Goal: Check status: Check status

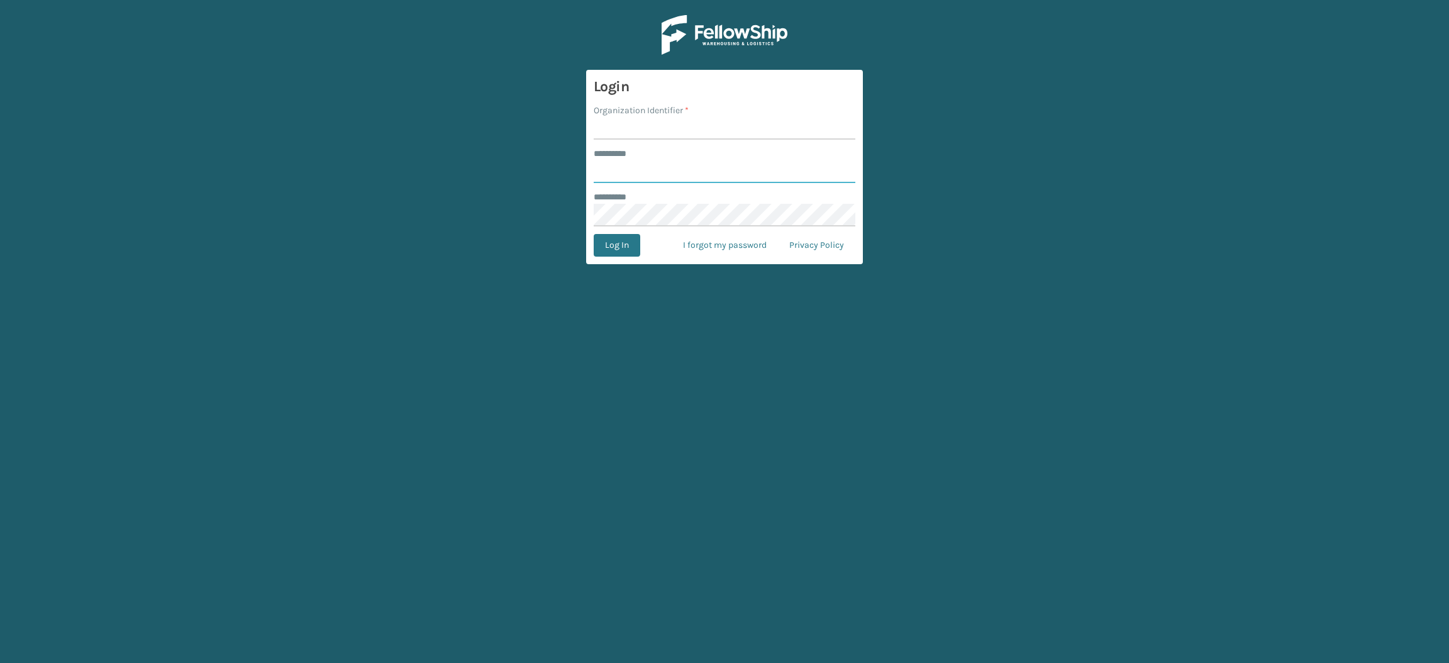
type input "**********"
click at [613, 133] on input "Organization Identifier *" at bounding box center [725, 128] width 262 height 23
type input "SuperAdminOrganization"
click at [627, 252] on button "Log In" at bounding box center [617, 245] width 47 height 23
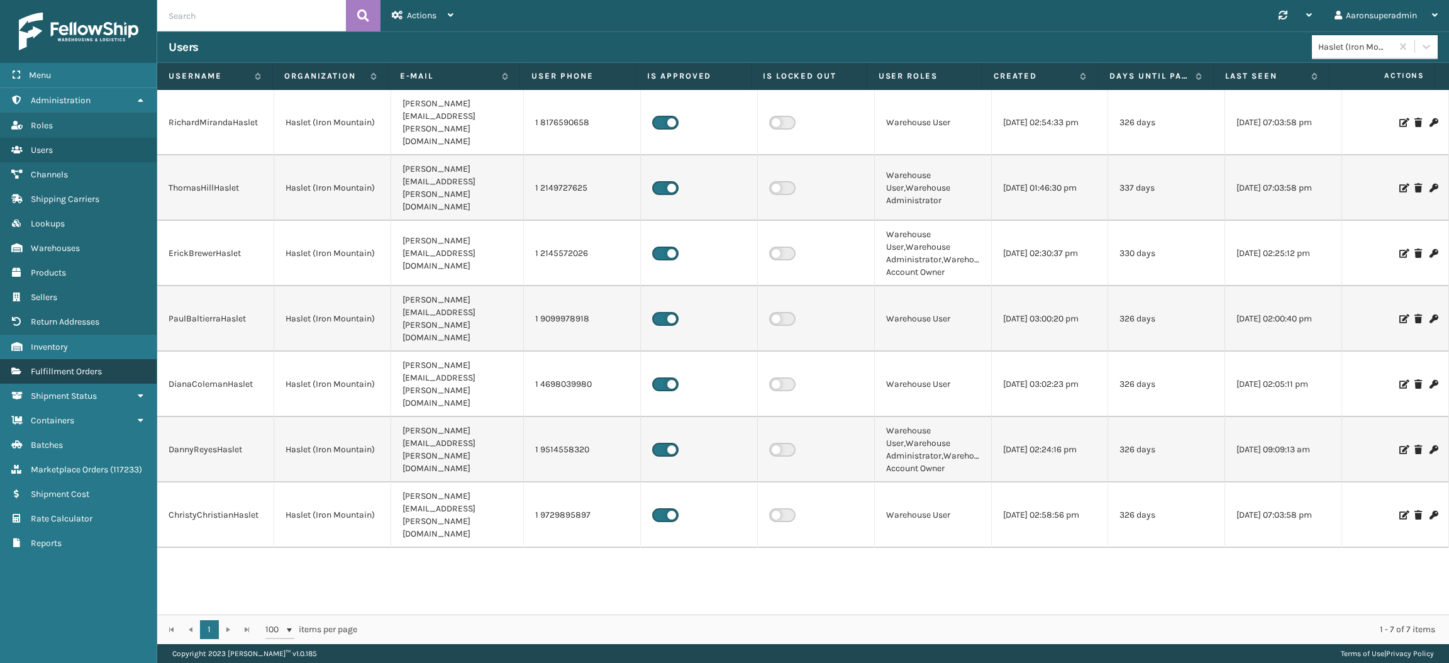
click at [48, 366] on span "Fulfillment Orders" at bounding box center [66, 371] width 71 height 11
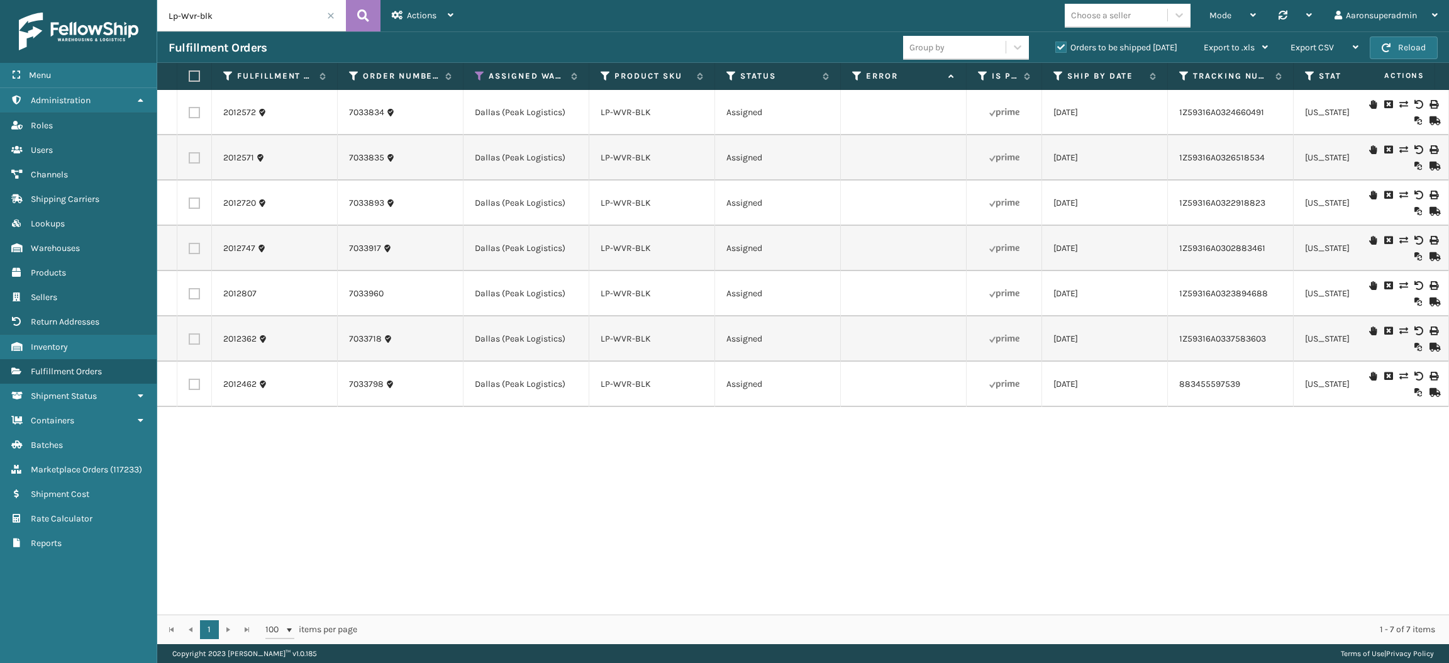
click at [324, 13] on input "Lp-Wvr-blk" at bounding box center [251, 15] width 189 height 31
click at [330, 14] on span at bounding box center [331, 16] width 8 height 8
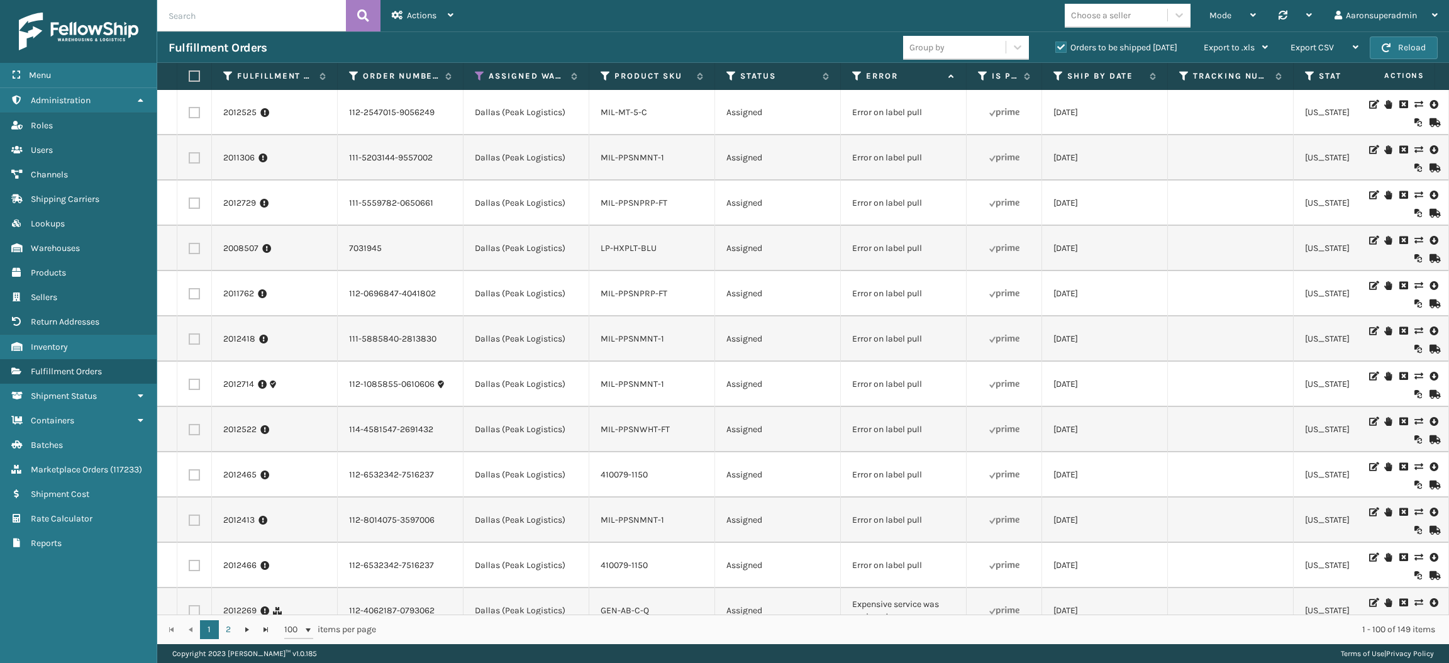
click at [482, 67] on th "Assigned Warehouse" at bounding box center [527, 76] width 126 height 27
click at [240, 114] on link "2012525" at bounding box center [239, 112] width 33 height 13
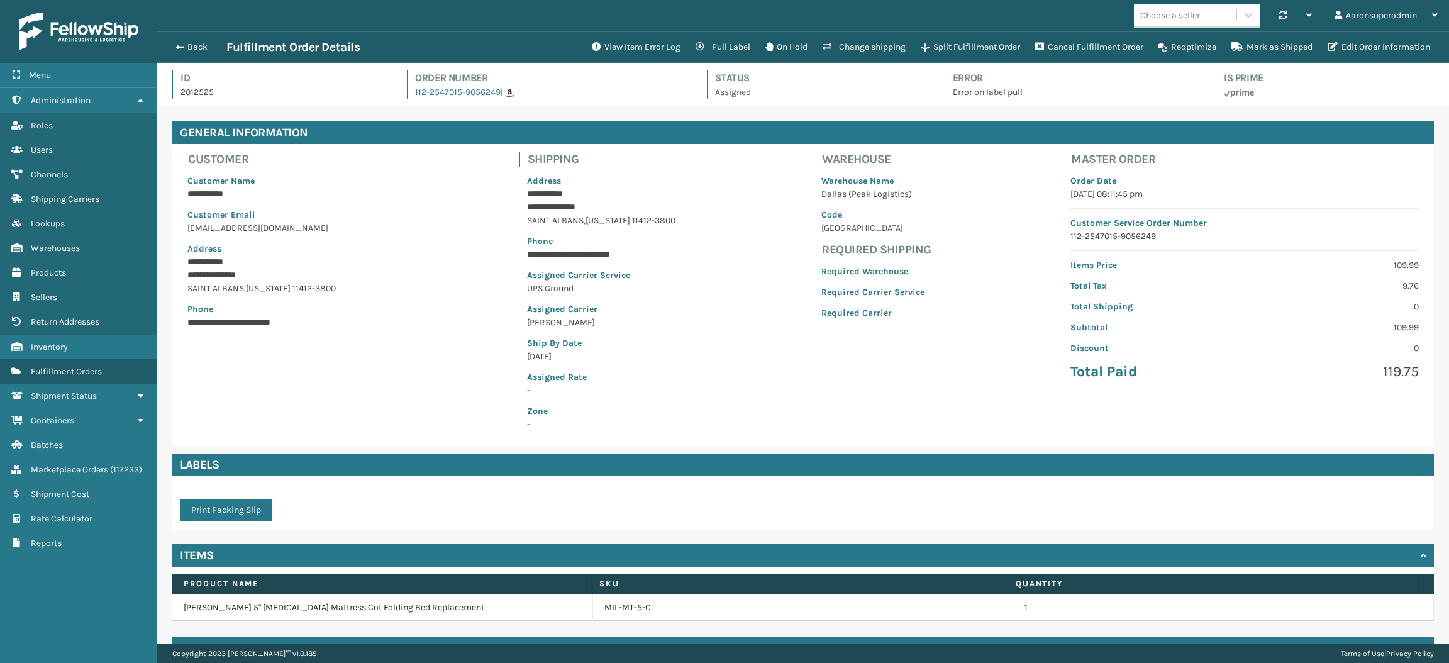
scroll to position [29, 1292]
click at [632, 43] on button "View Item Error Log" at bounding box center [636, 47] width 104 height 25
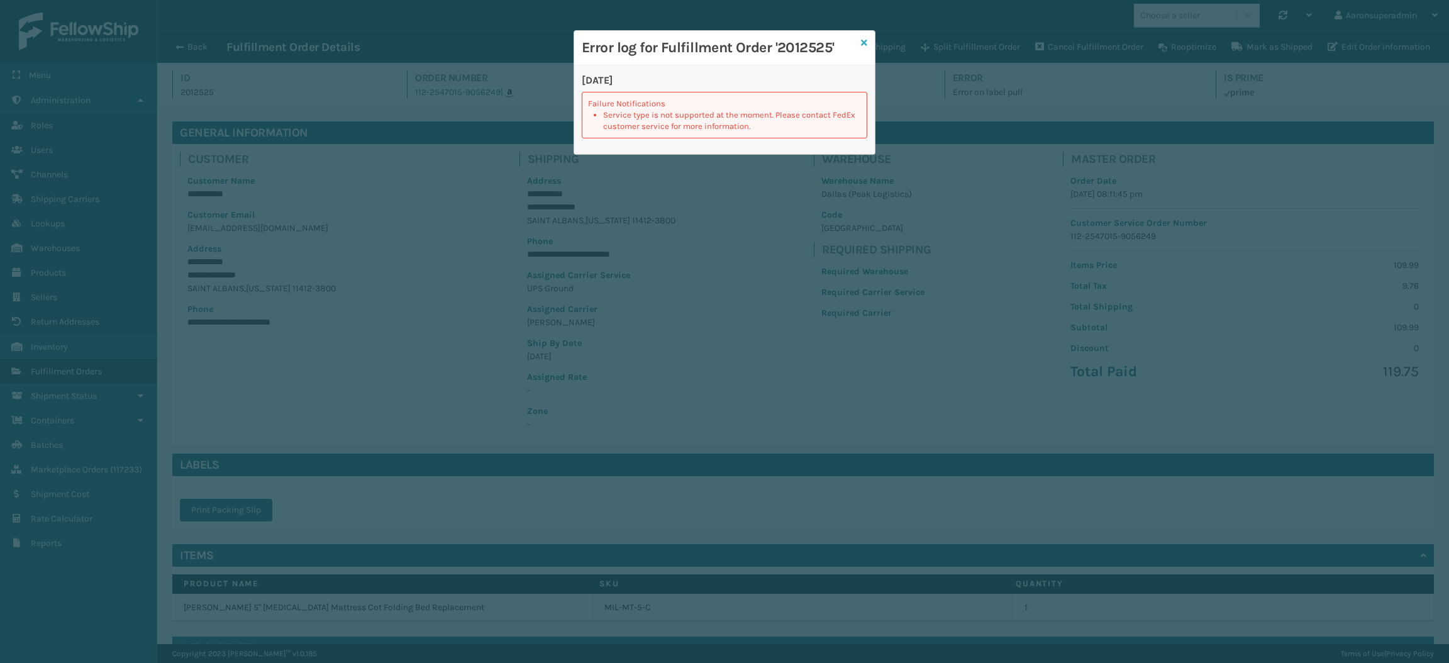
click at [866, 47] on icon at bounding box center [864, 42] width 6 height 9
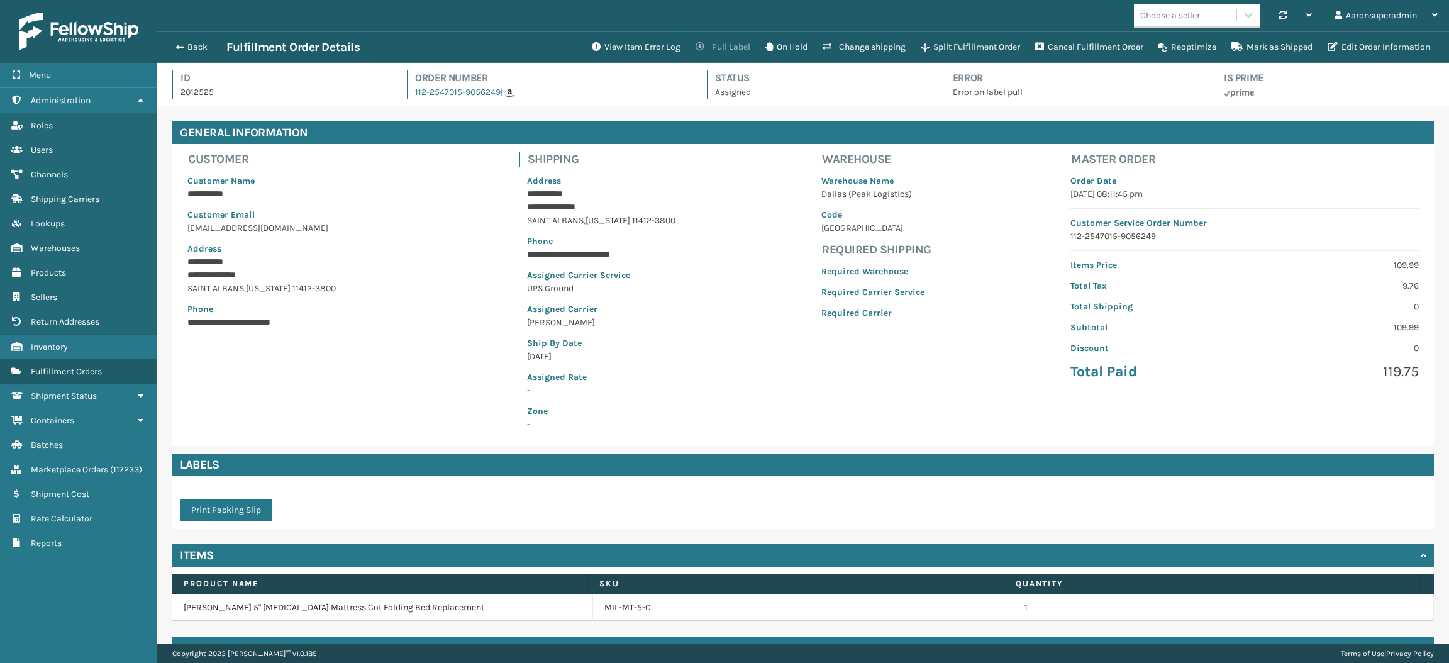
click at [708, 48] on button "Pull Label" at bounding box center [723, 47] width 70 height 25
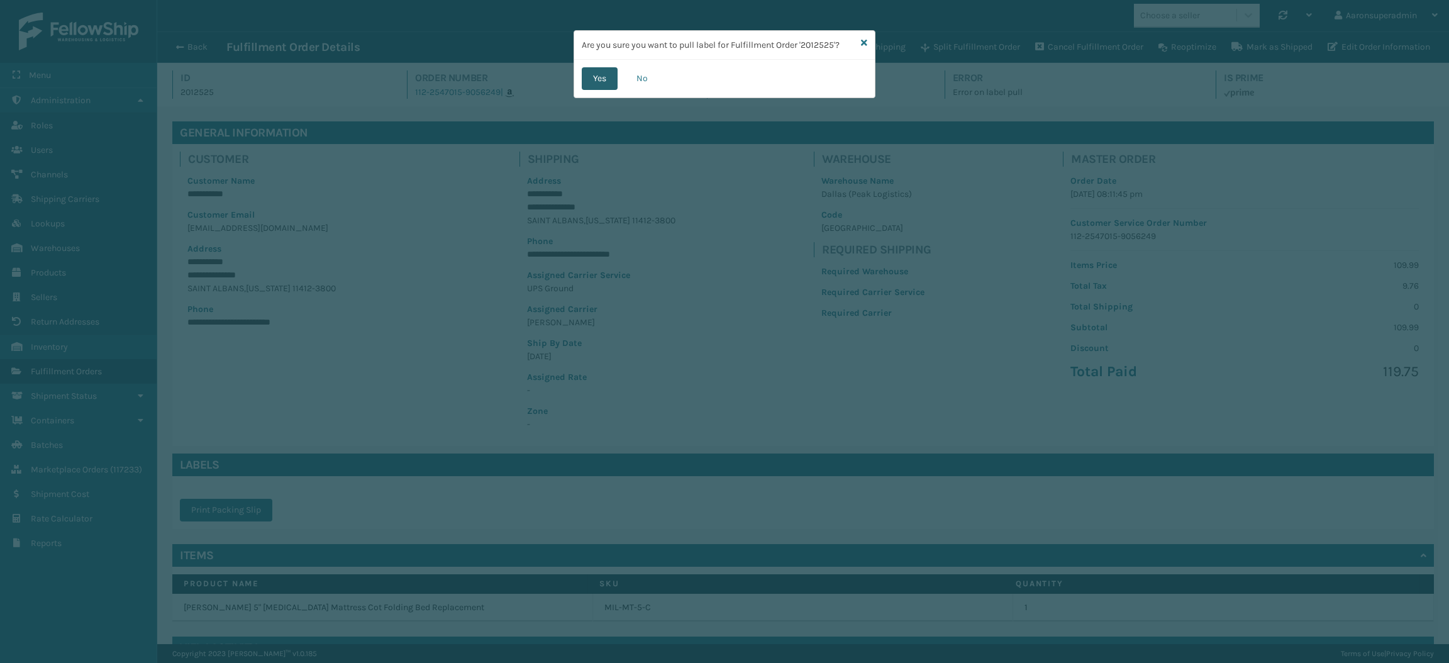
click at [605, 82] on button "Yes" at bounding box center [600, 78] width 36 height 23
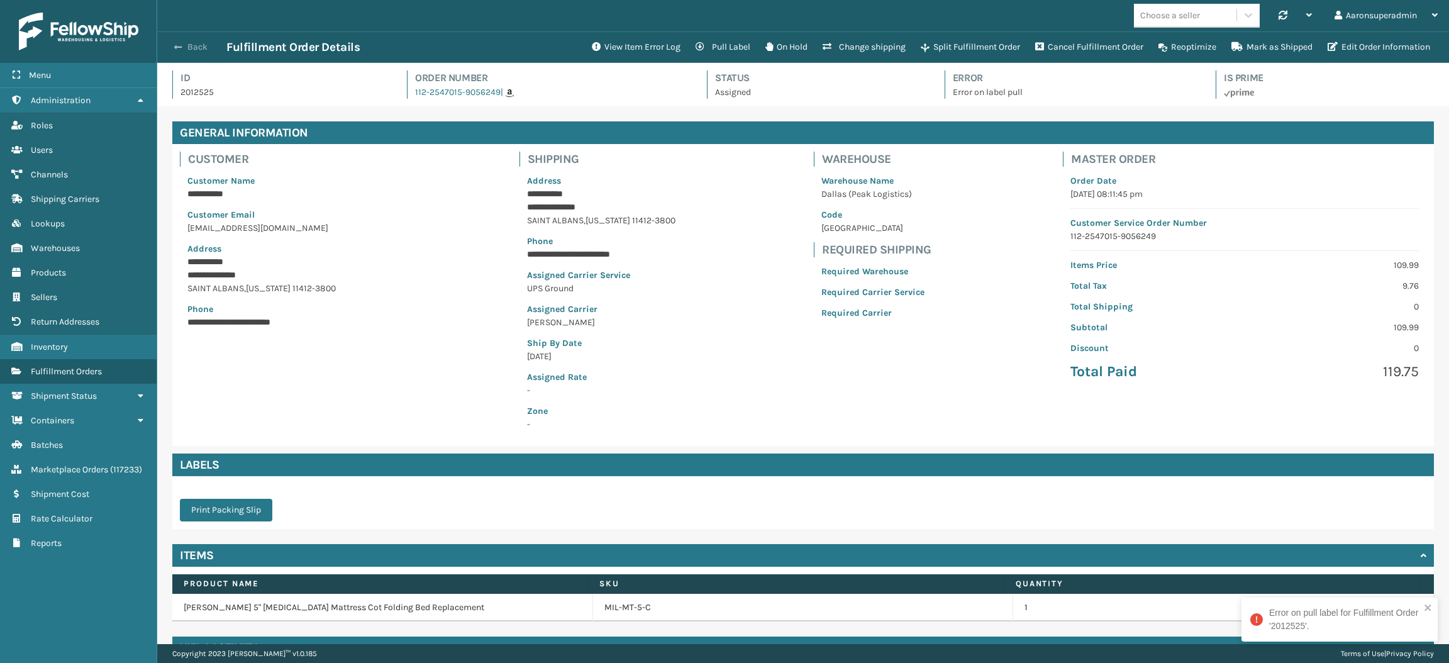
click at [186, 48] on button "Back" at bounding box center [198, 47] width 58 height 11
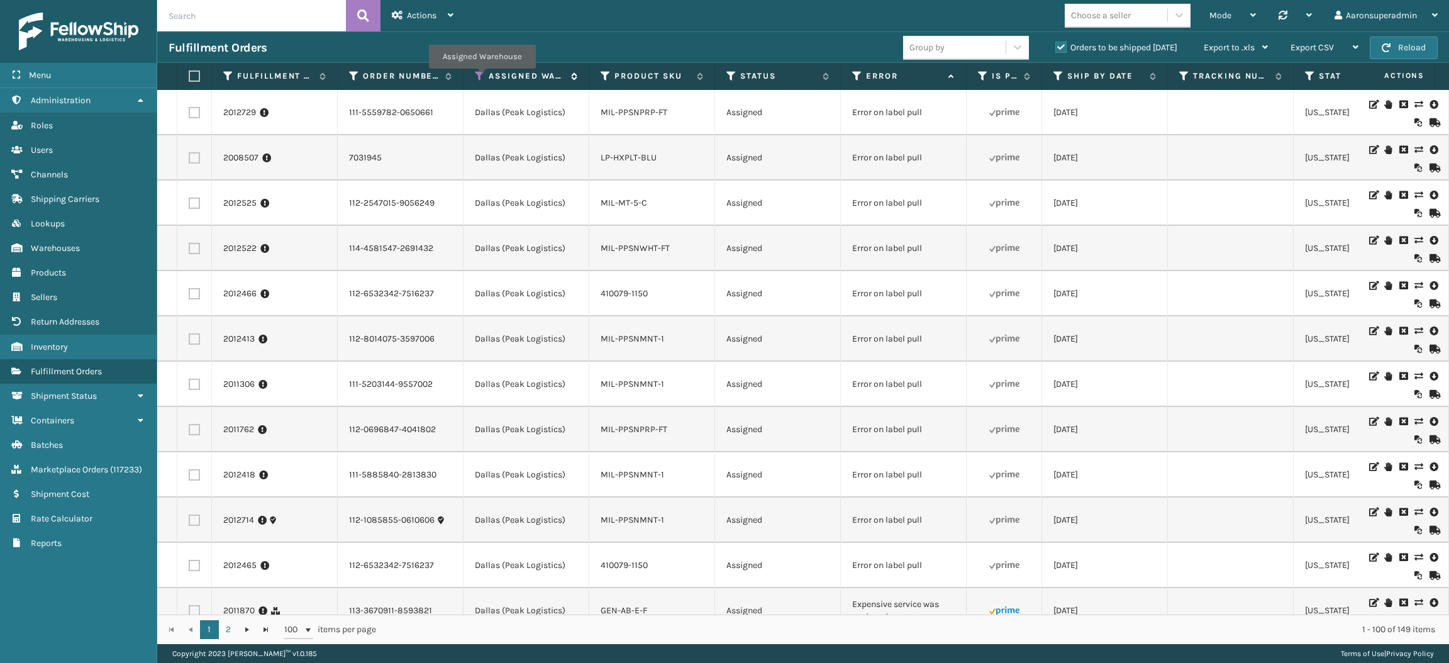
click at [482, 77] on icon at bounding box center [480, 75] width 10 height 11
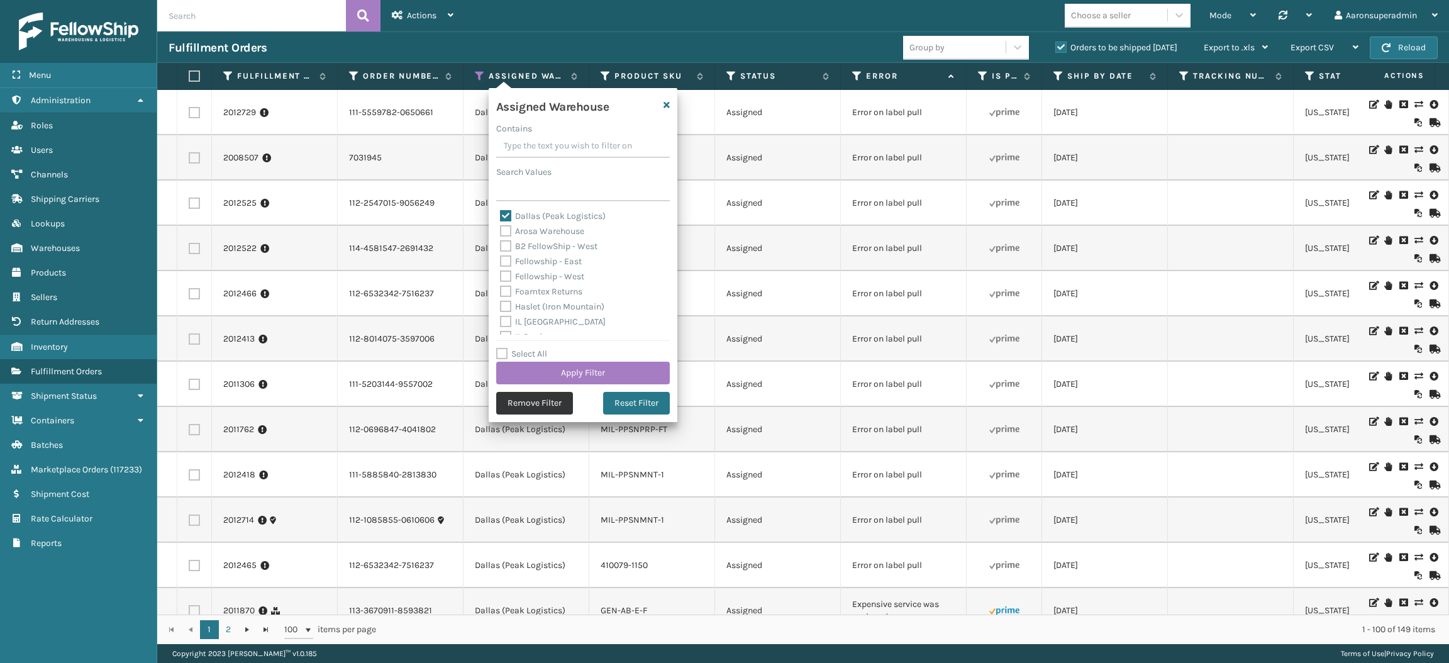
click at [524, 408] on button "Remove Filter" at bounding box center [534, 403] width 77 height 23
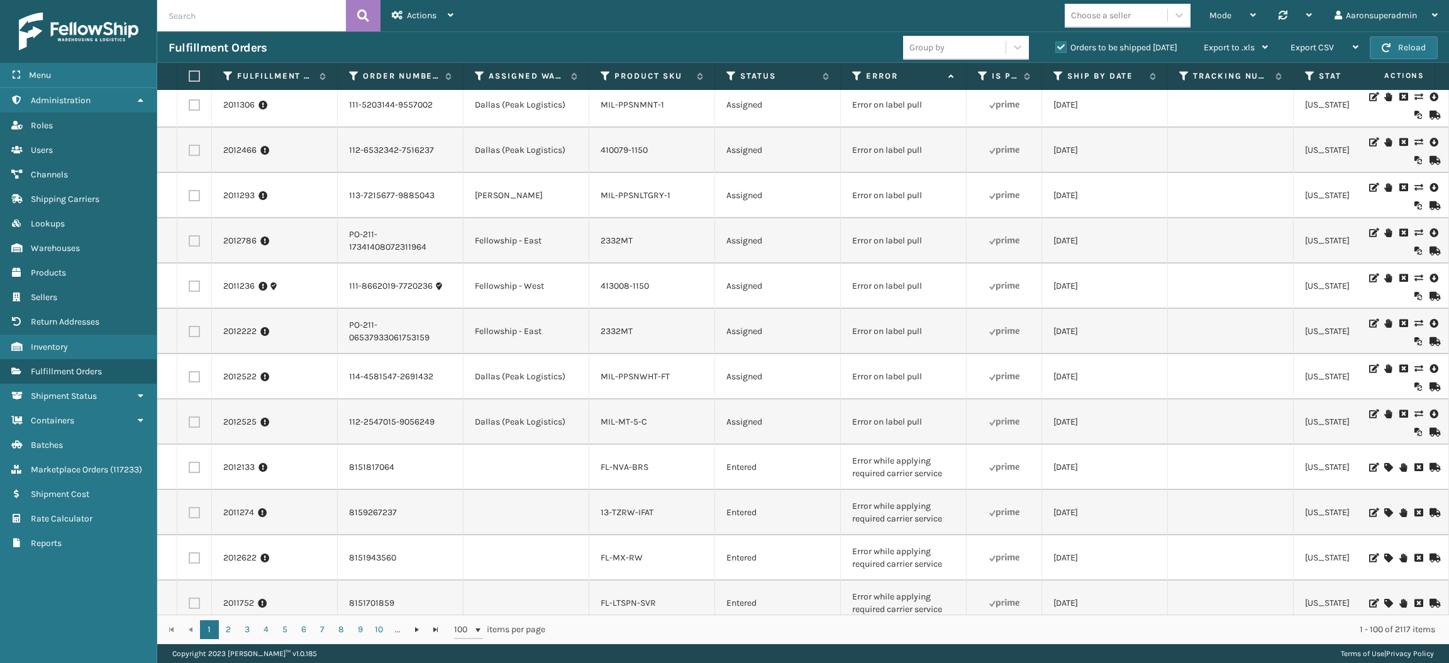
scroll to position [1587, 0]
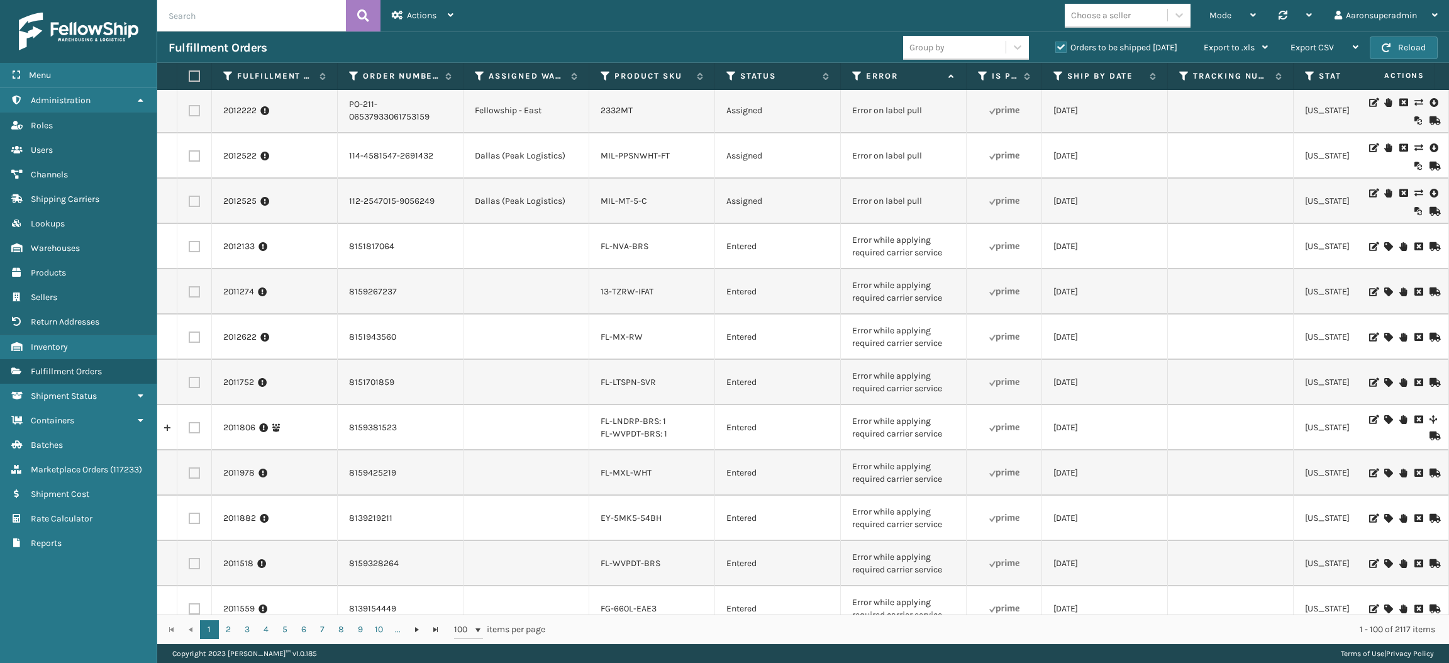
click at [227, 642] on div "1 2 3 4 5 6 7 8 9 10 ... 1 2 3 4 5 6 7 8 9 10 ... 100 items per page 1 - 100 of…" at bounding box center [803, 630] width 1292 height 30
click at [225, 637] on link "2" at bounding box center [228, 629] width 19 height 19
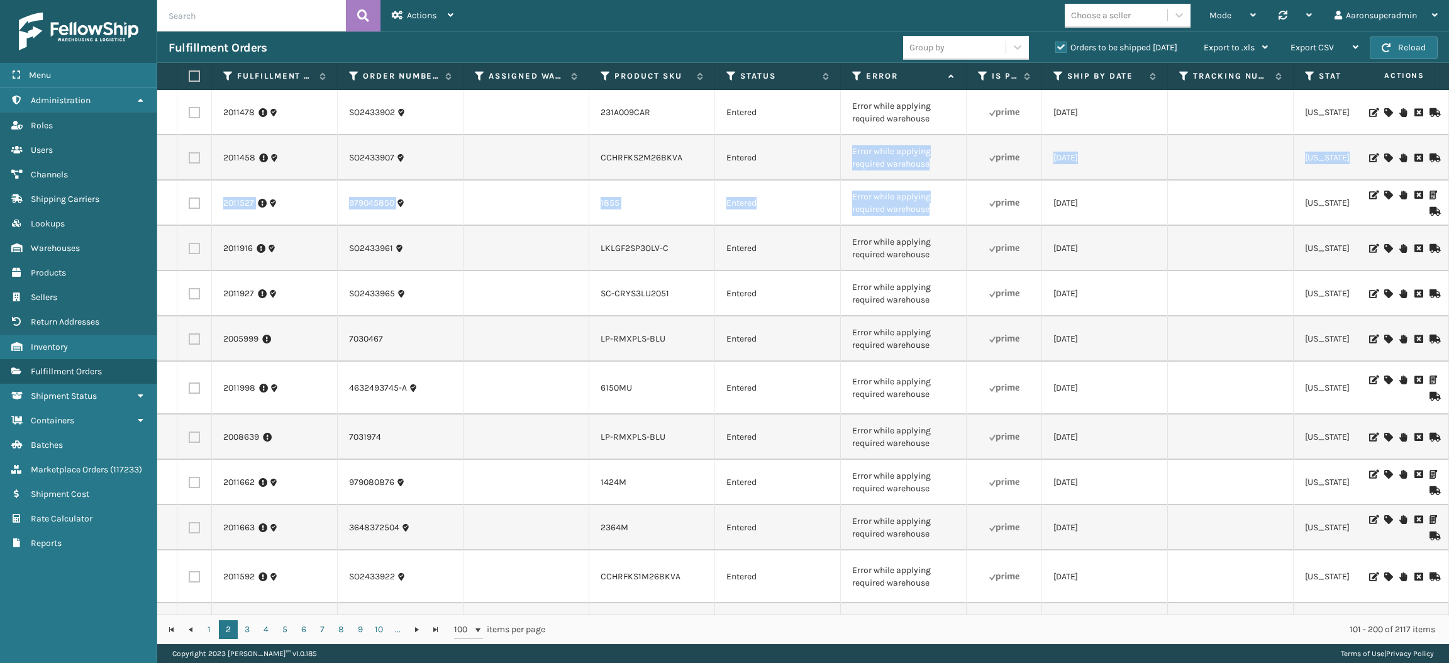
drag, startPoint x: 944, startPoint y: 225, endPoint x: 810, endPoint y: 179, distance: 141.4
click at [810, 179] on td "Entered" at bounding box center [778, 157] width 126 height 45
drag, startPoint x: 946, startPoint y: 217, endPoint x: 850, endPoint y: 203, distance: 97.2
click at [850, 203] on td "Error while applying required warehouse" at bounding box center [904, 203] width 126 height 45
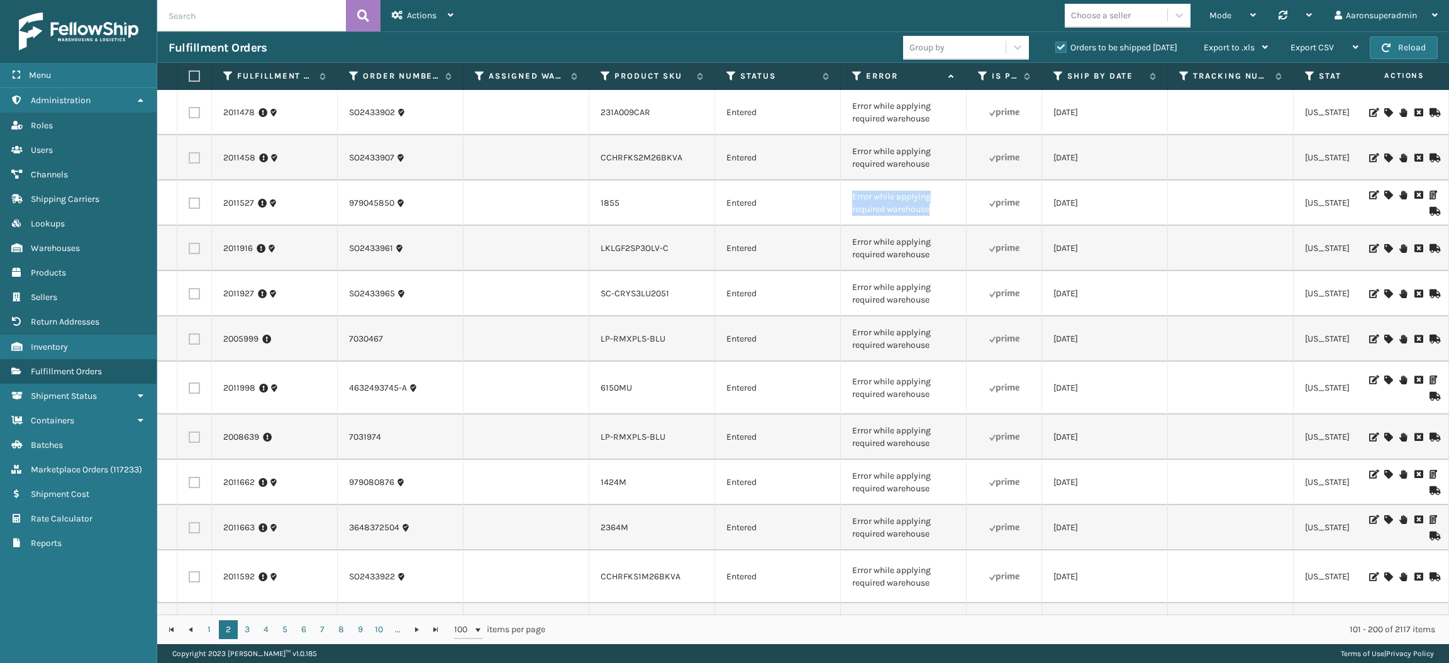
copy td "Error while applying required warehouse"
click at [289, 21] on input "text" at bounding box center [251, 15] width 189 height 31
paste input "Error while applying required warehouse"
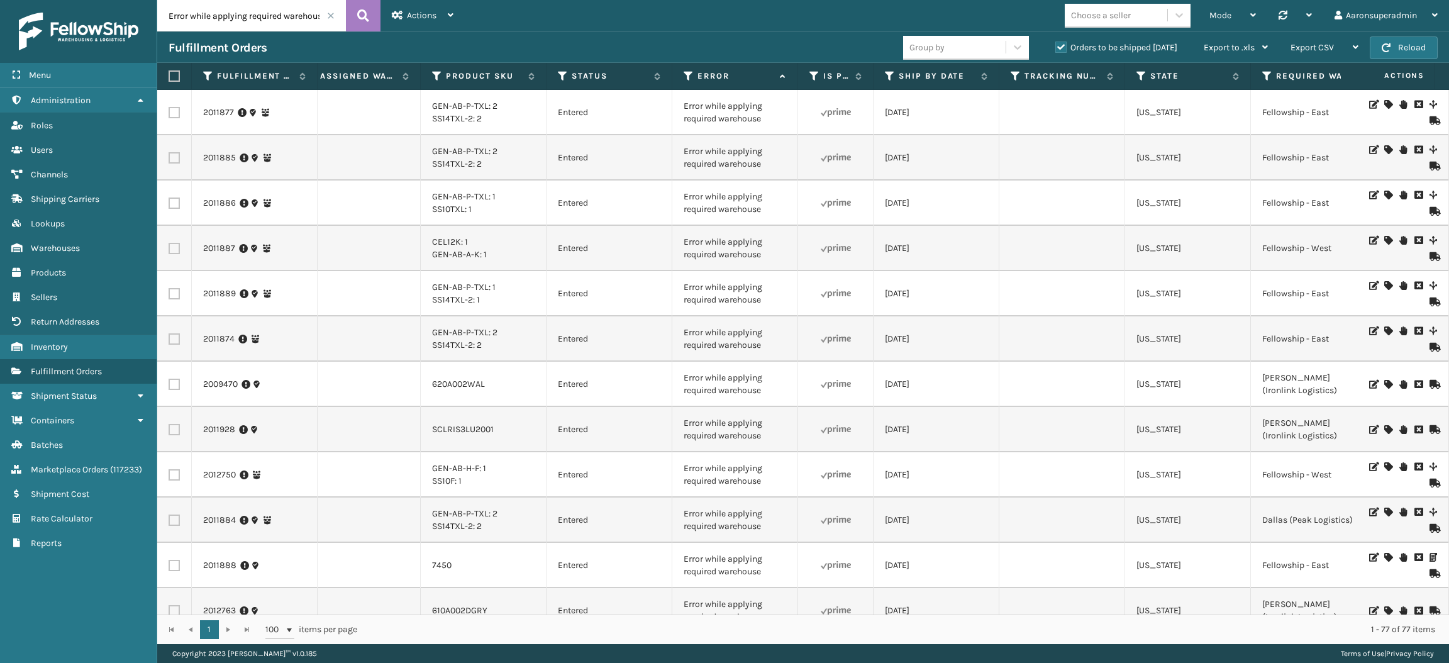
drag, startPoint x: 752, startPoint y: 226, endPoint x: 603, endPoint y: 213, distance: 149.7
click at [603, 213] on td "Entered" at bounding box center [610, 203] width 126 height 45
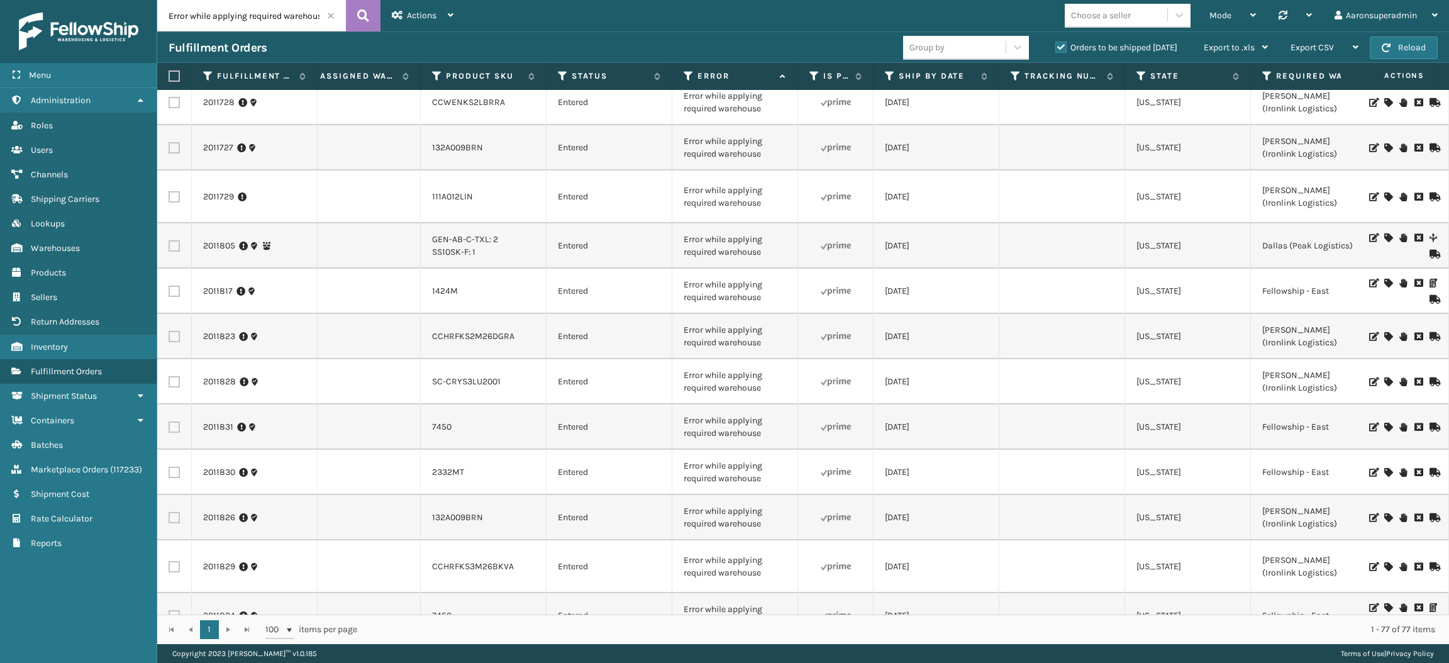
scroll to position [2992, 482]
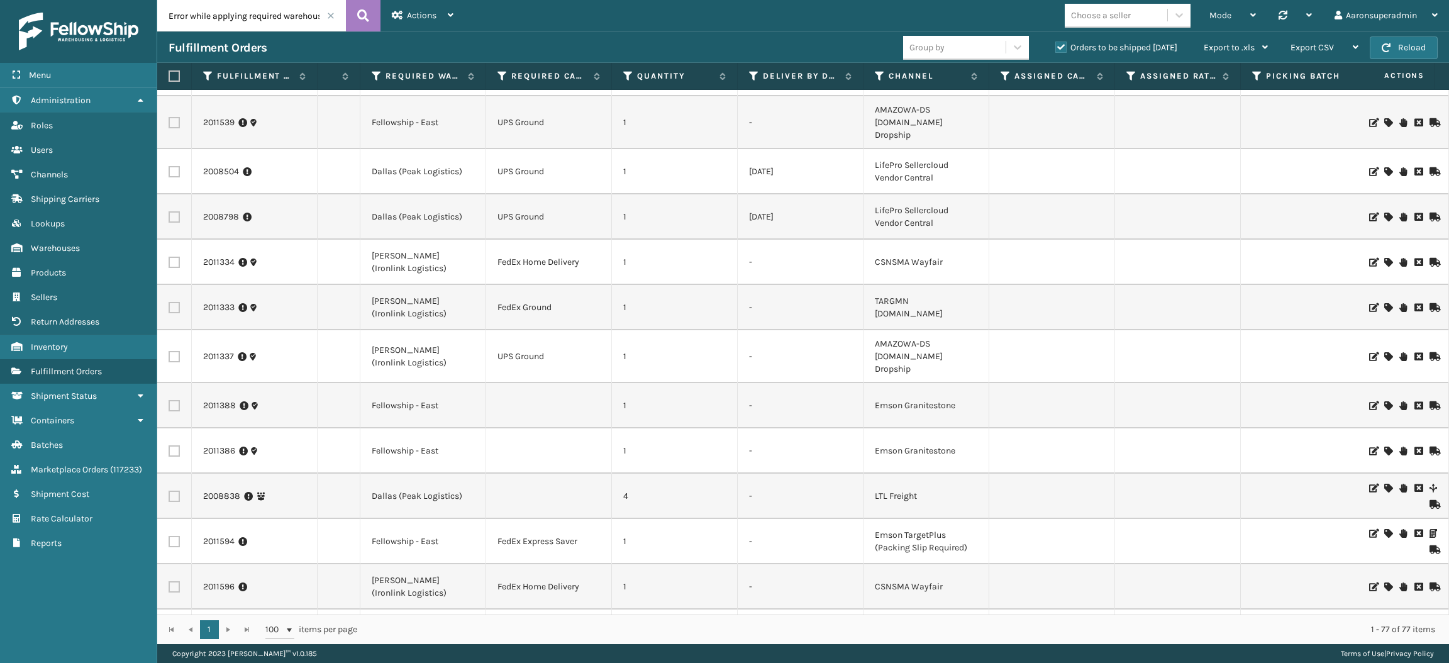
click at [274, 23] on input "Error while applying required warehouse" at bounding box center [251, 15] width 189 height 31
type input "7031766"
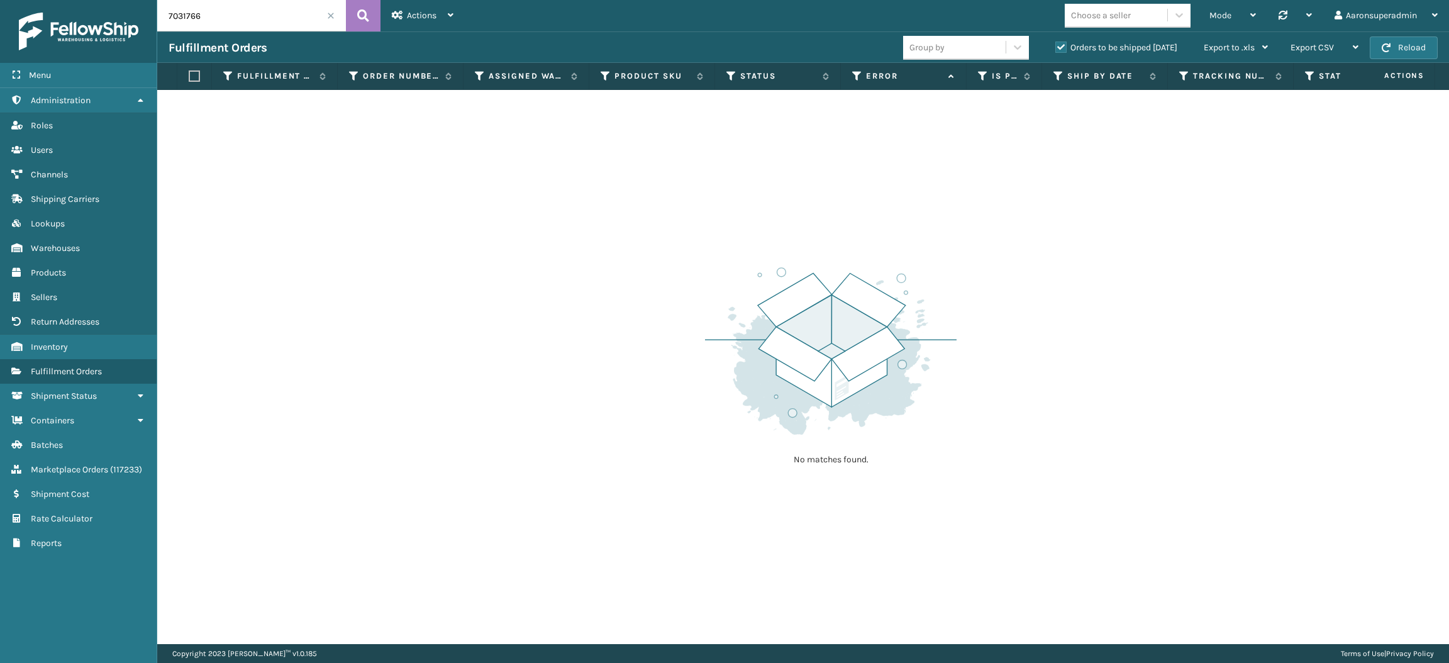
click at [1065, 43] on label "Orders to be shipped [DATE]" at bounding box center [1117, 47] width 122 height 11
click at [1056, 43] on input "Orders to be shipped [DATE]" at bounding box center [1056, 44] width 1 height 8
click at [367, 19] on icon at bounding box center [363, 15] width 12 height 19
drag, startPoint x: 232, startPoint y: 28, endPoint x: 160, endPoint y: 26, distance: 71.7
click at [160, 26] on input "7031766" at bounding box center [251, 15] width 189 height 31
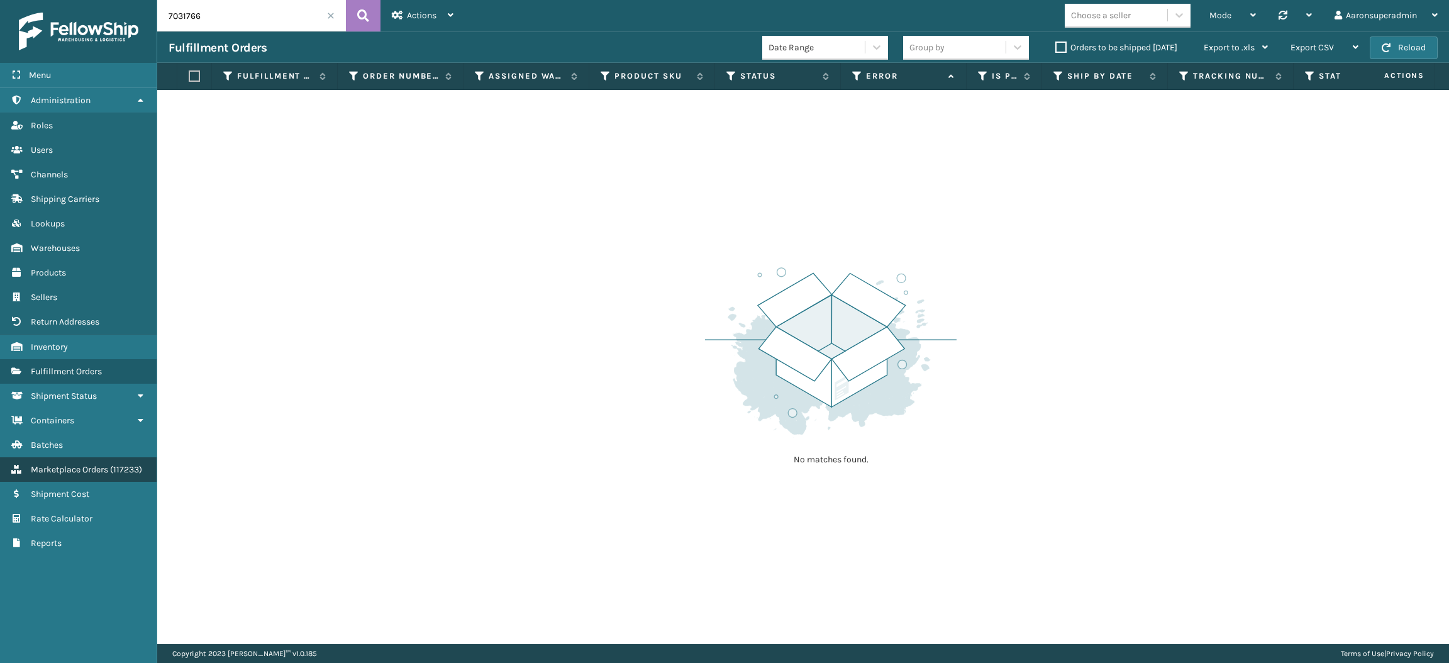
click at [101, 464] on span "Marketplace Orders" at bounding box center [69, 469] width 77 height 11
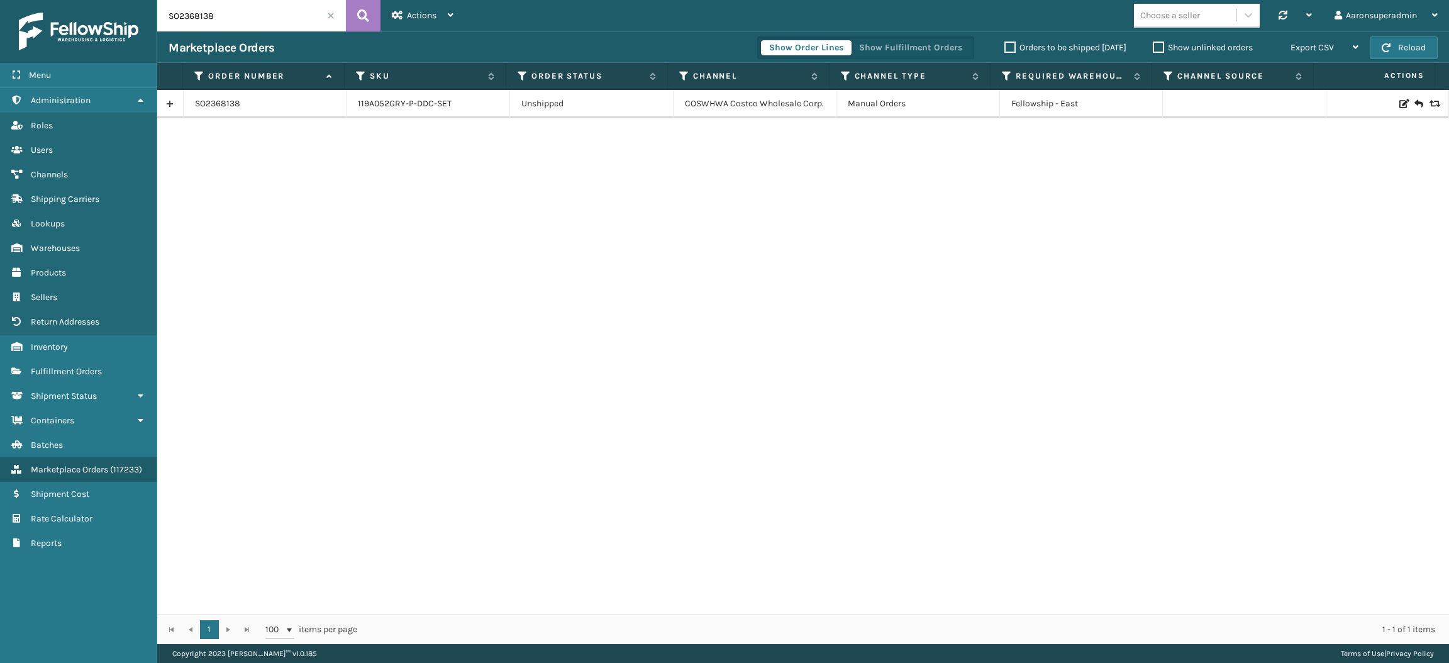
click at [243, 6] on input "SO2368138" at bounding box center [251, 15] width 189 height 31
paste input "7031766"
type input "7031766"
click at [213, 104] on link "7031766" at bounding box center [211, 104] width 32 height 13
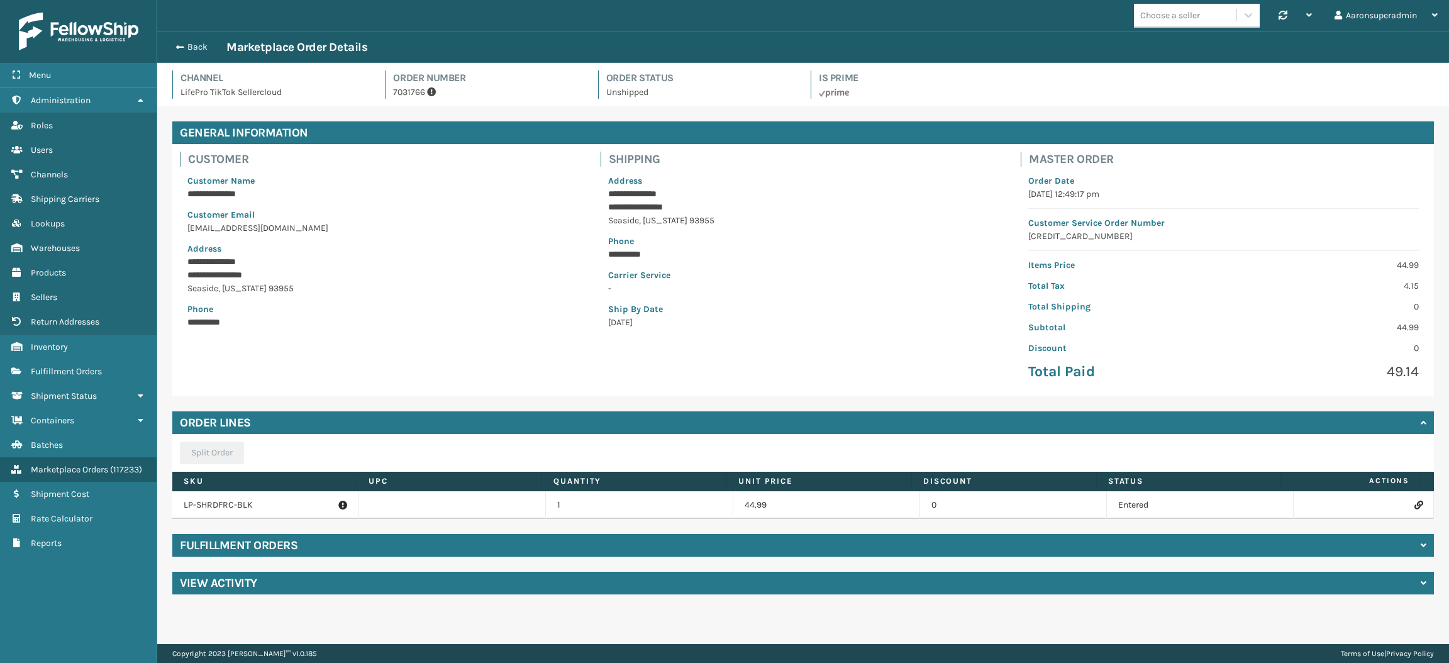
click at [284, 541] on h4 "Fulfillment Orders" at bounding box center [239, 545] width 118 height 15
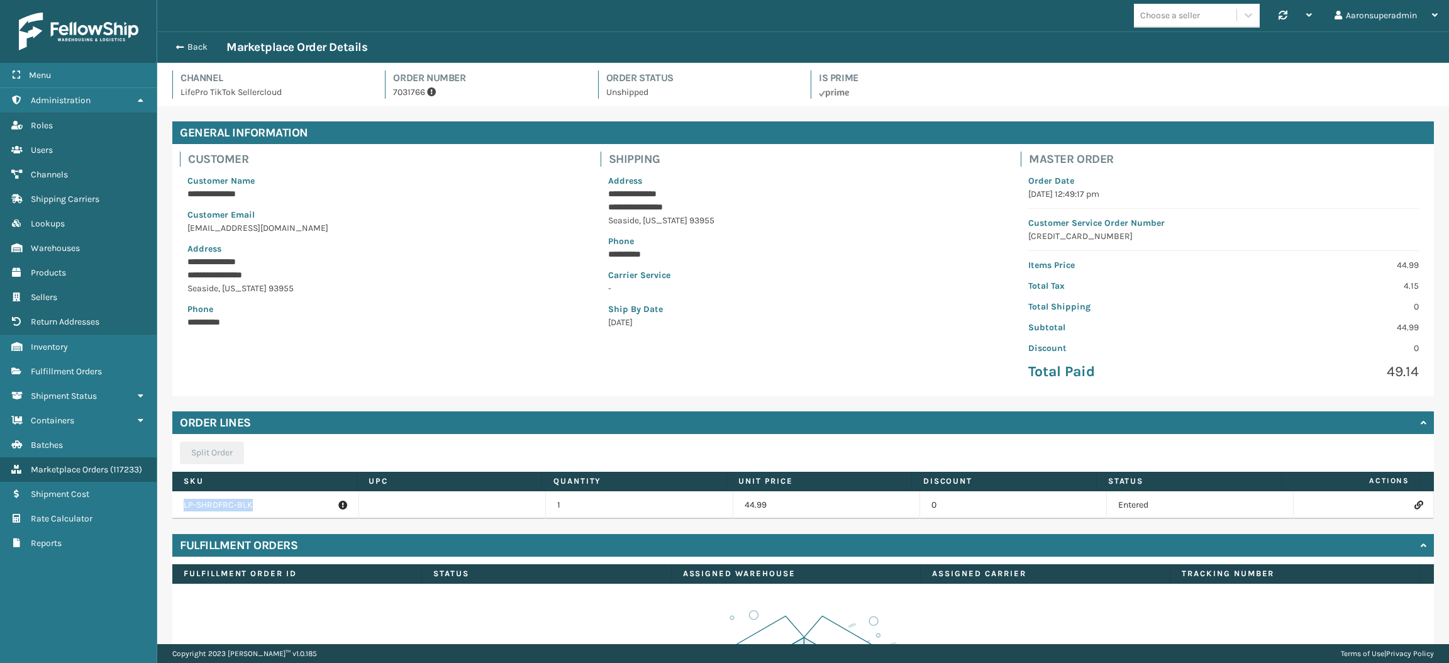
drag, startPoint x: 270, startPoint y: 501, endPoint x: 182, endPoint y: 503, distance: 88.1
click at [182, 503] on td "LP-SHRDFRC-BLK" at bounding box center [265, 505] width 187 height 28
copy p "LP-SHRDFRC-BLK"
click at [198, 47] on button "Back" at bounding box center [198, 47] width 58 height 11
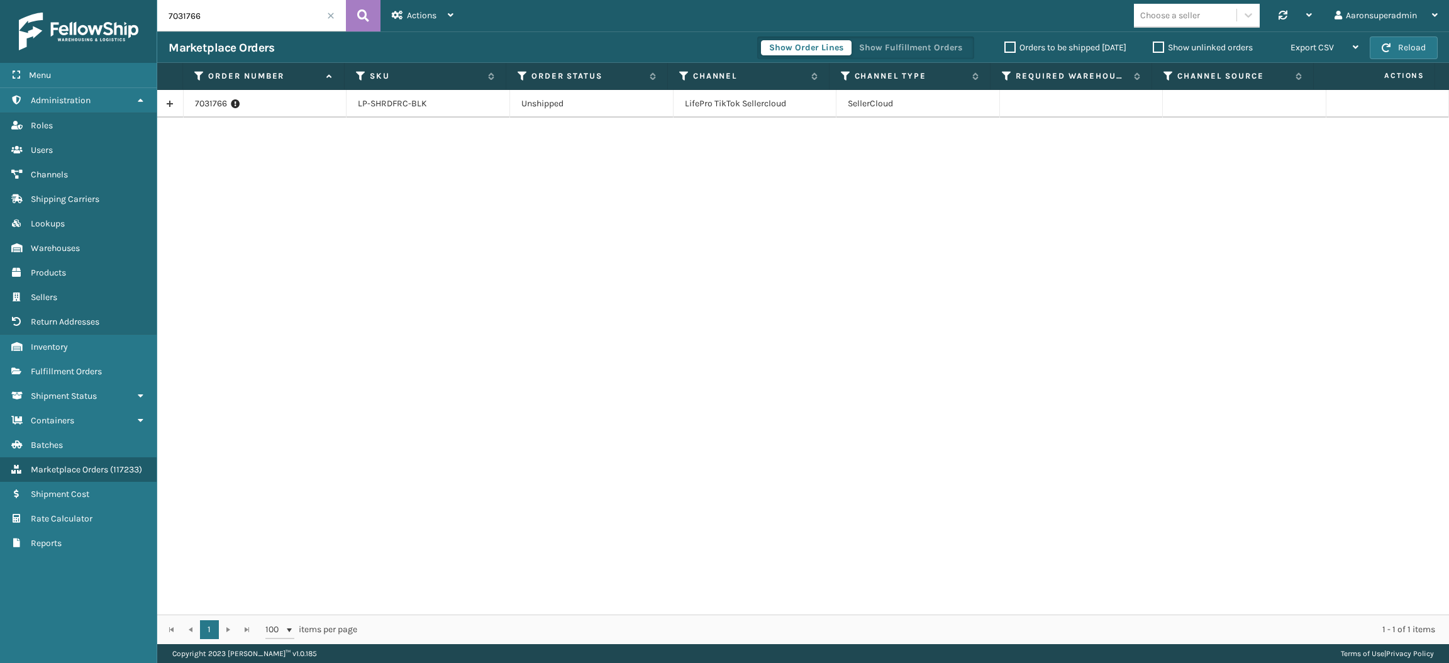
click at [232, 25] on input "7031766" at bounding box center [251, 15] width 189 height 31
type input "7031766"
drag, startPoint x: 451, startPoint y: 113, endPoint x: 354, endPoint y: 108, distance: 97.6
click at [354, 108] on td "LP-SHRDFRC-BLK" at bounding box center [429, 104] width 164 height 28
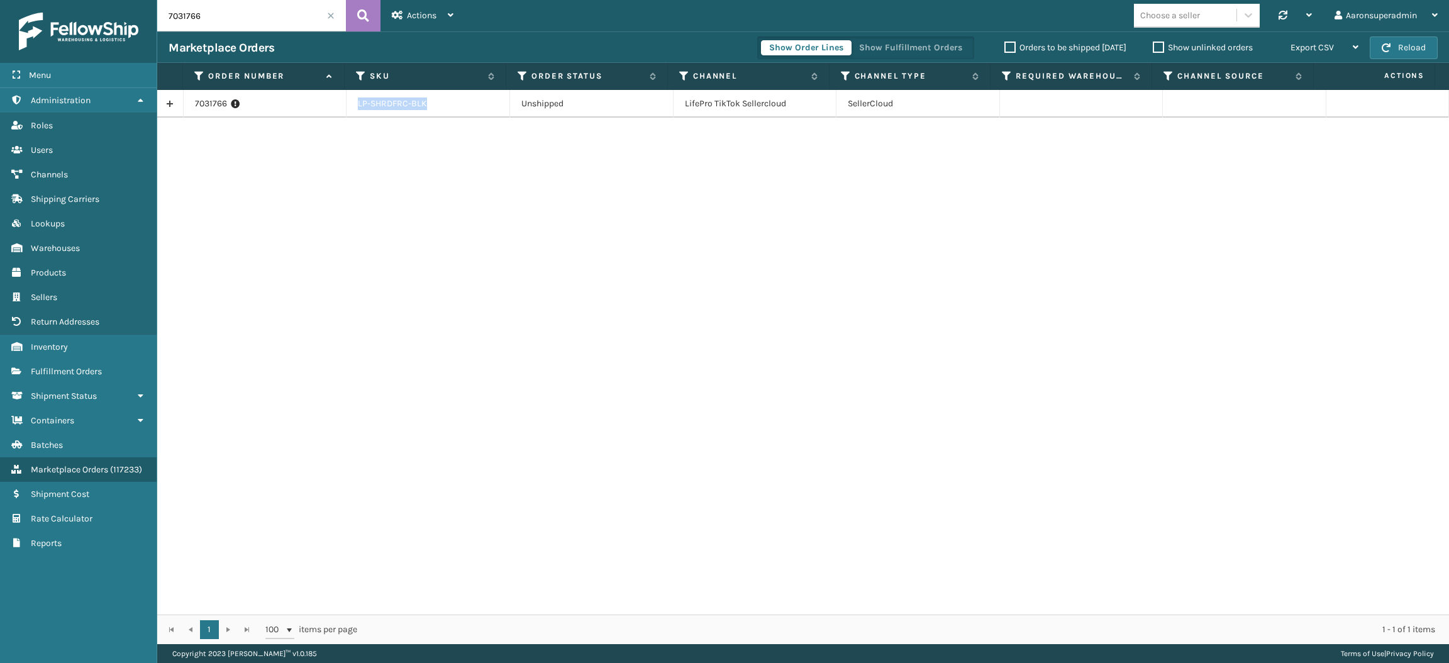
copy li "LP-SHRDFRC-BLK"
click at [360, 85] on th "SKU" at bounding box center [426, 76] width 162 height 27
click at [360, 82] on th "SKU" at bounding box center [426, 76] width 162 height 27
click at [361, 70] on icon at bounding box center [361, 75] width 10 height 11
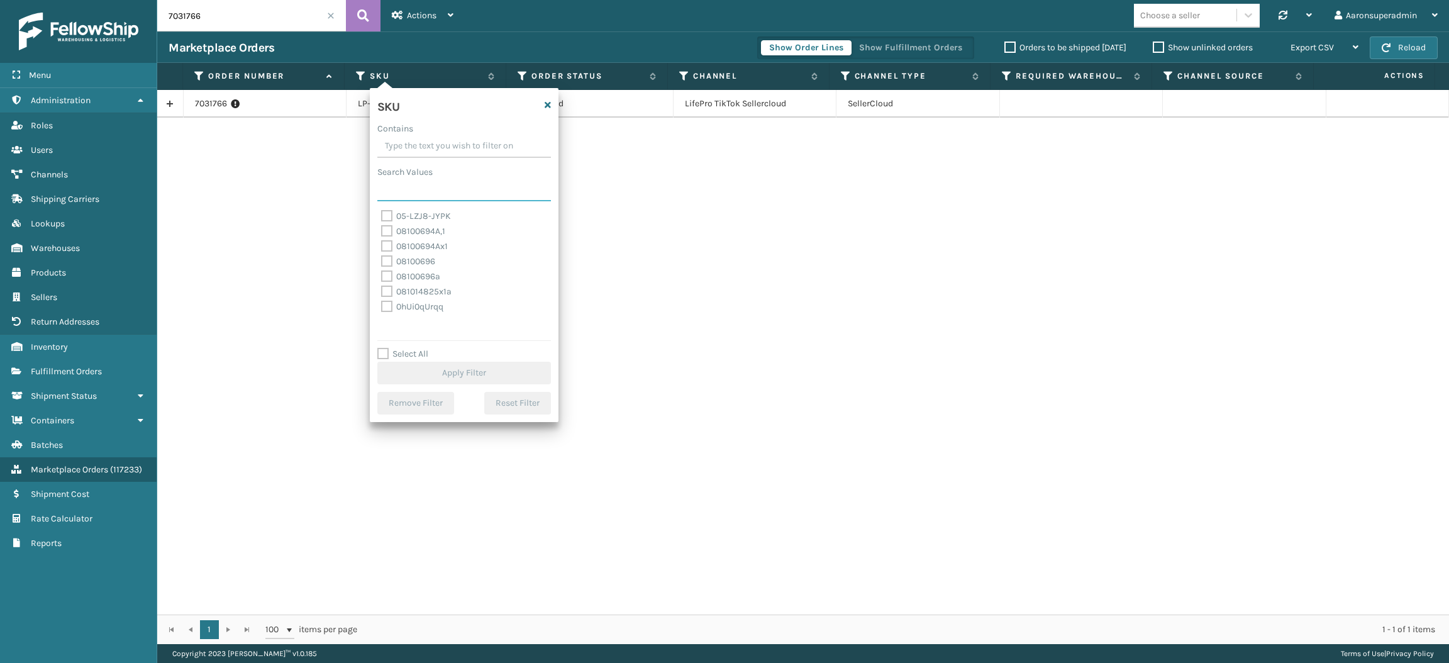
click at [423, 186] on input "Search Values" at bounding box center [464, 190] width 174 height 23
paste input "LP-SHRDFRC-BLK"
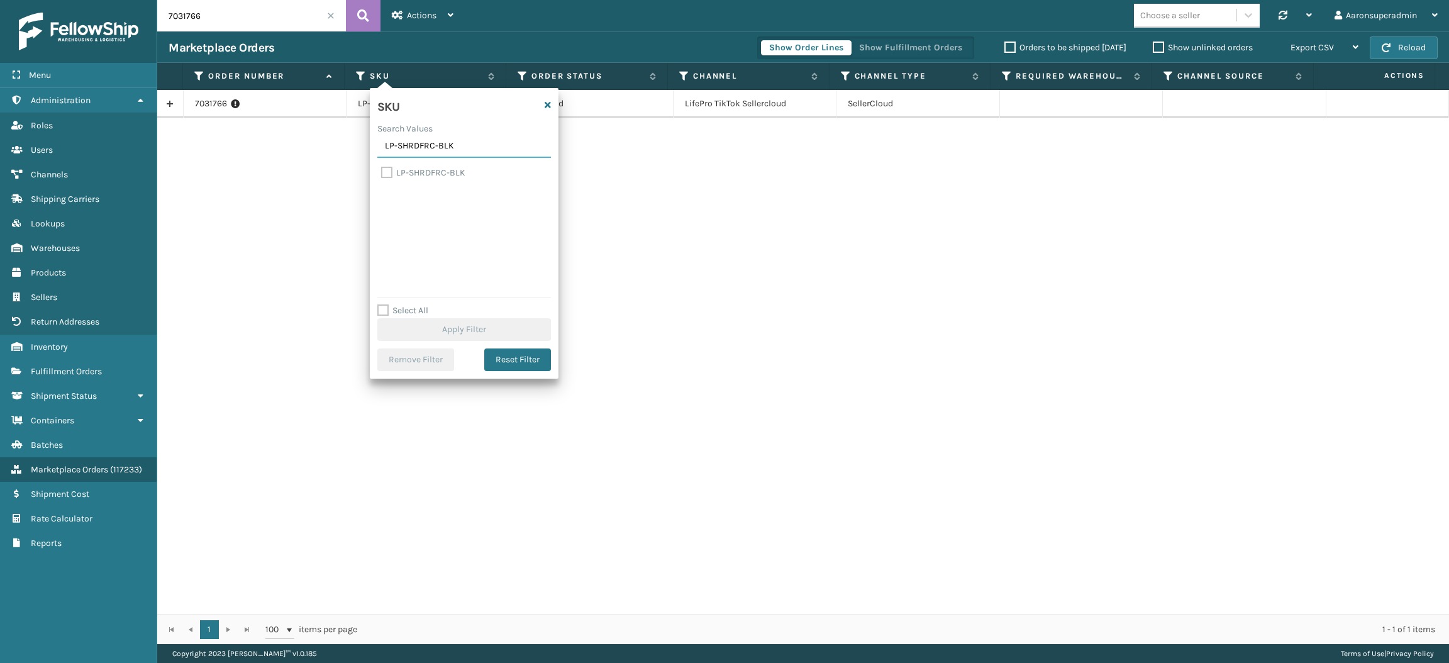
type input "LP-SHRDFRC-BLK"
click at [394, 173] on label "LP-SHRDFRC-BLK" at bounding box center [423, 172] width 84 height 11
click at [382, 173] on input "LP-SHRDFRC-BLK" at bounding box center [381, 169] width 1 height 8
checkbox input "true"
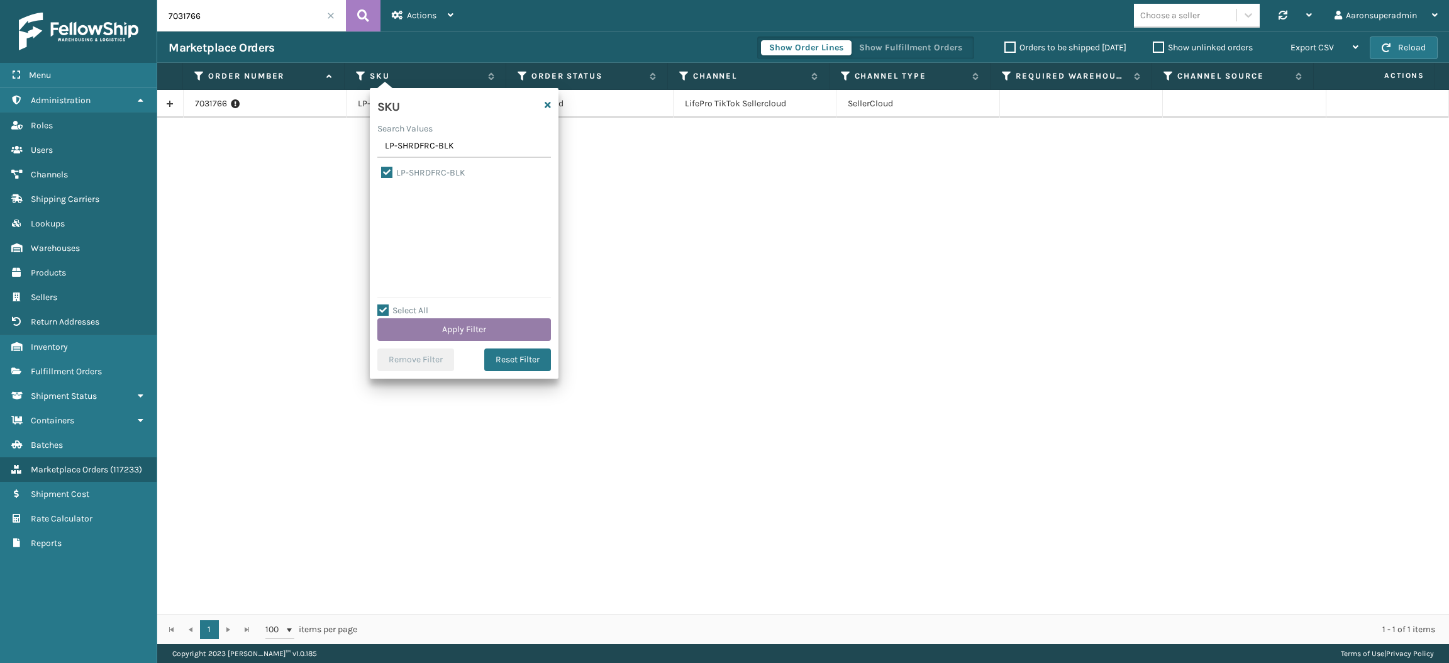
click at [420, 335] on button "Apply Filter" at bounding box center [464, 329] width 174 height 23
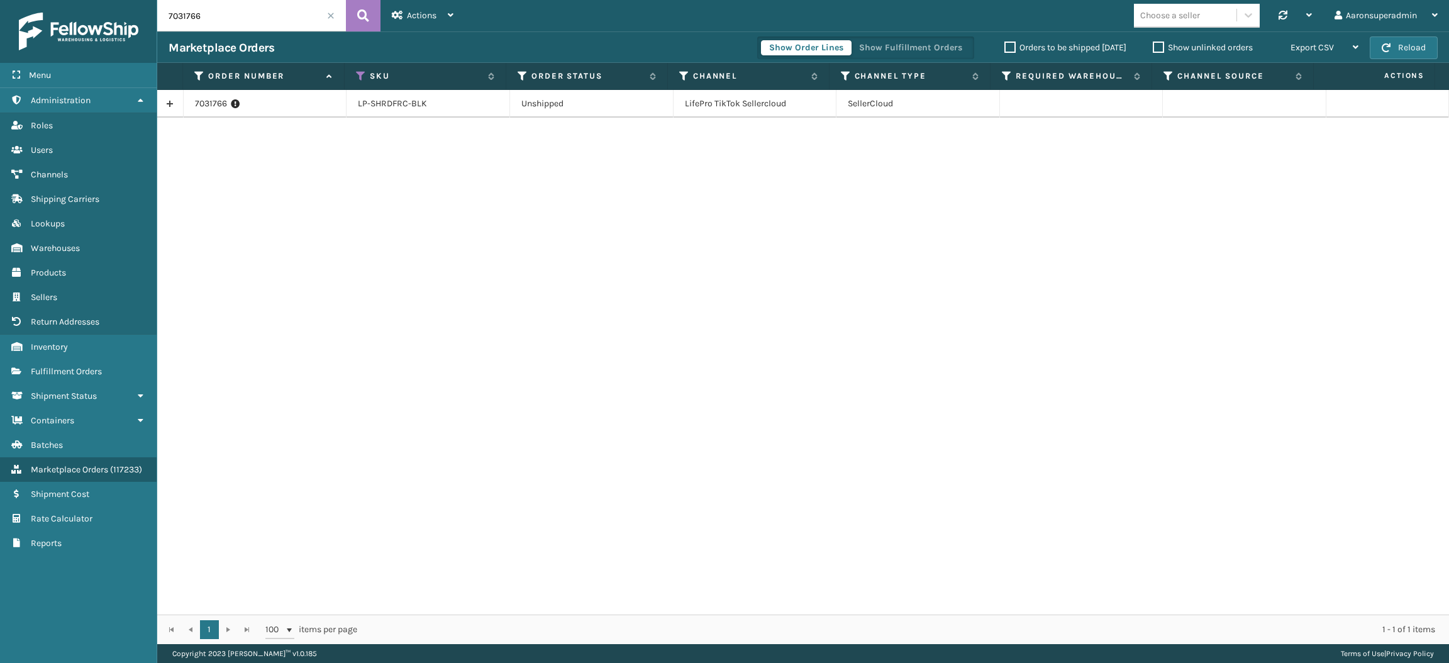
click at [330, 13] on span at bounding box center [331, 16] width 8 height 8
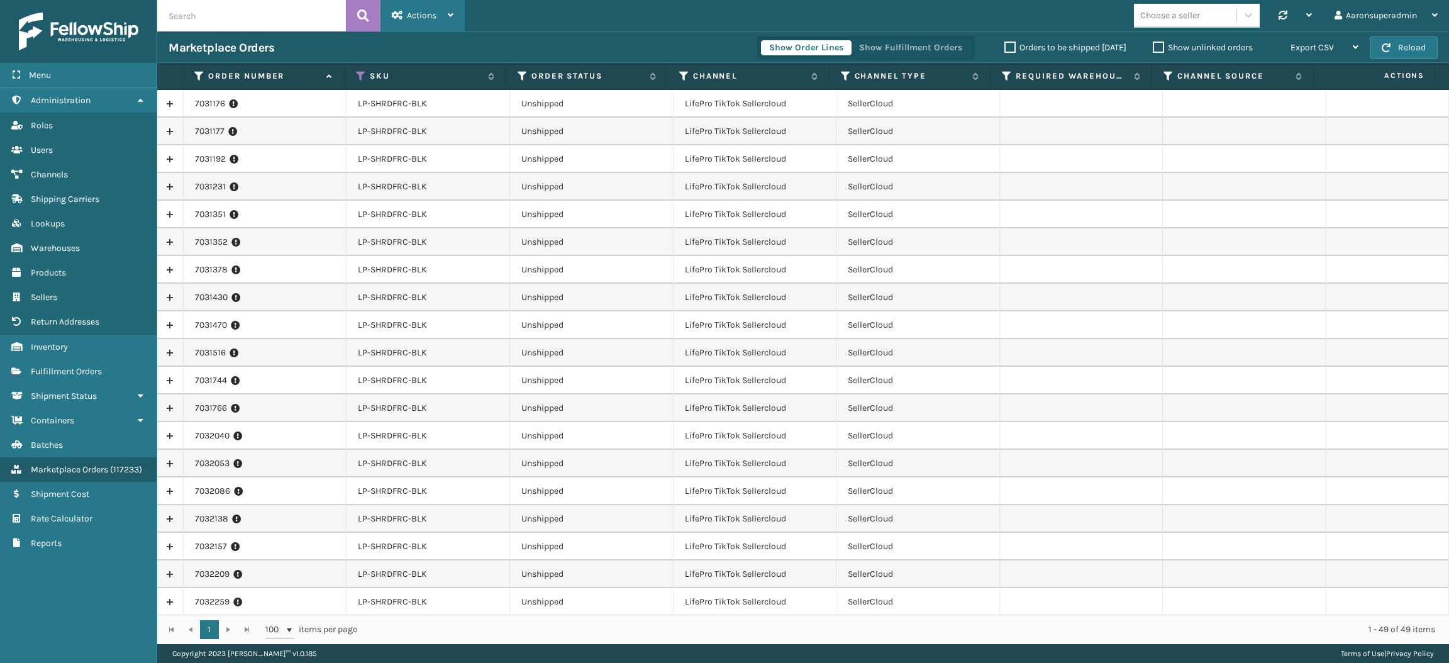
click at [407, 23] on div "Actions" at bounding box center [423, 15] width 62 height 31
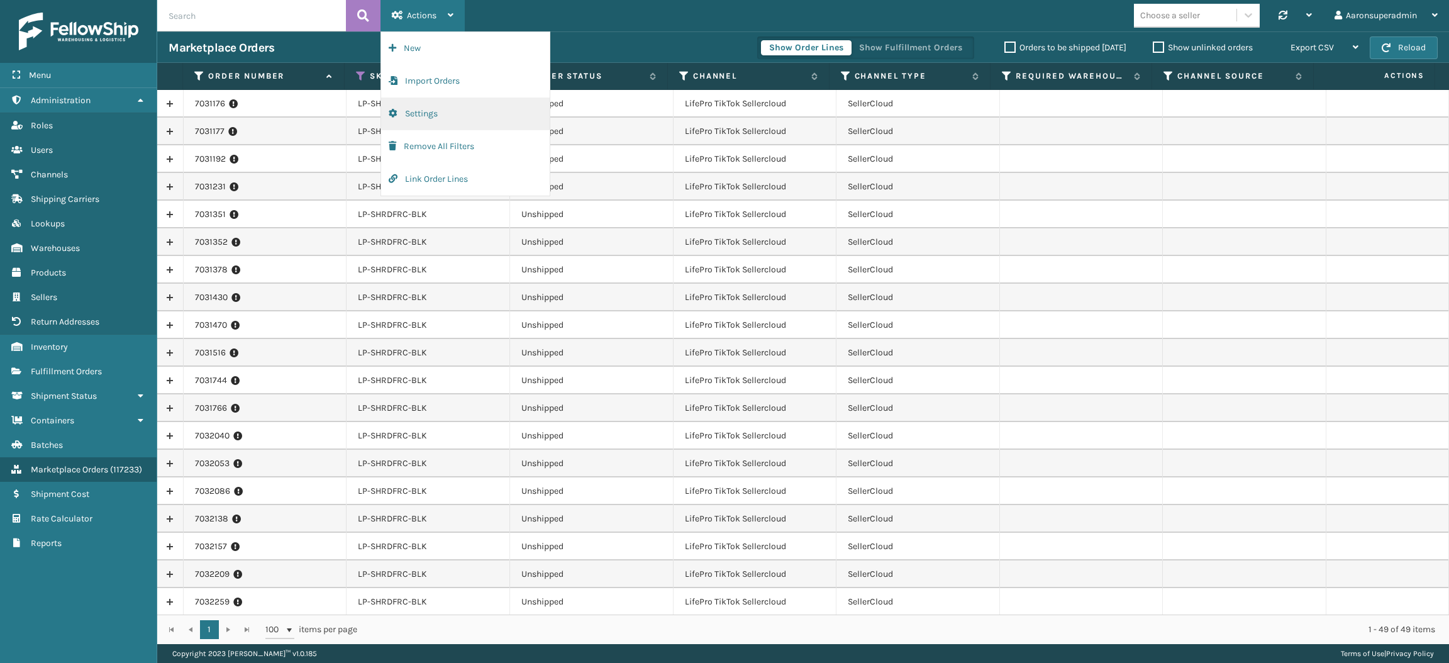
click at [452, 111] on button "Settings" at bounding box center [465, 114] width 169 height 33
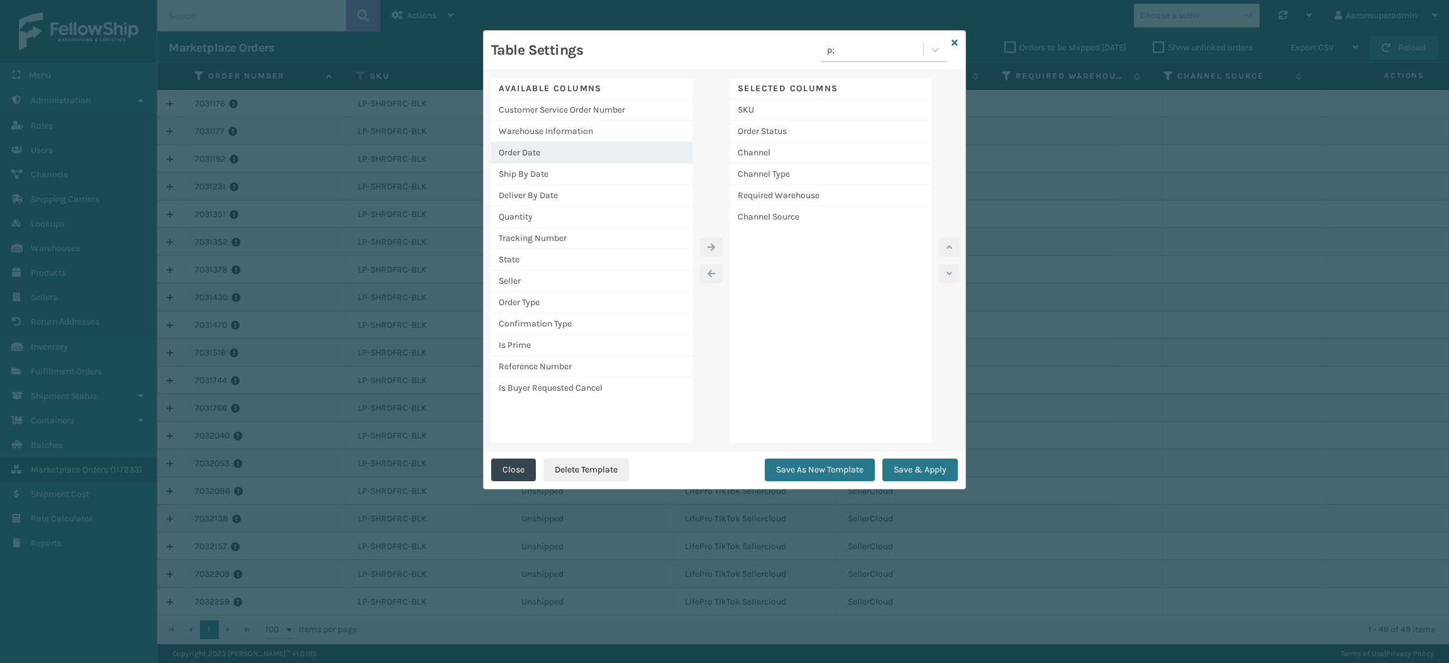
click at [578, 155] on div "Order Date" at bounding box center [591, 152] width 201 height 21
click at [723, 245] on div at bounding box center [712, 260] width 38 height 365
click at [715, 245] on button "button" at bounding box center [711, 247] width 23 height 19
click at [909, 468] on button "Save & Apply" at bounding box center [920, 470] width 75 height 23
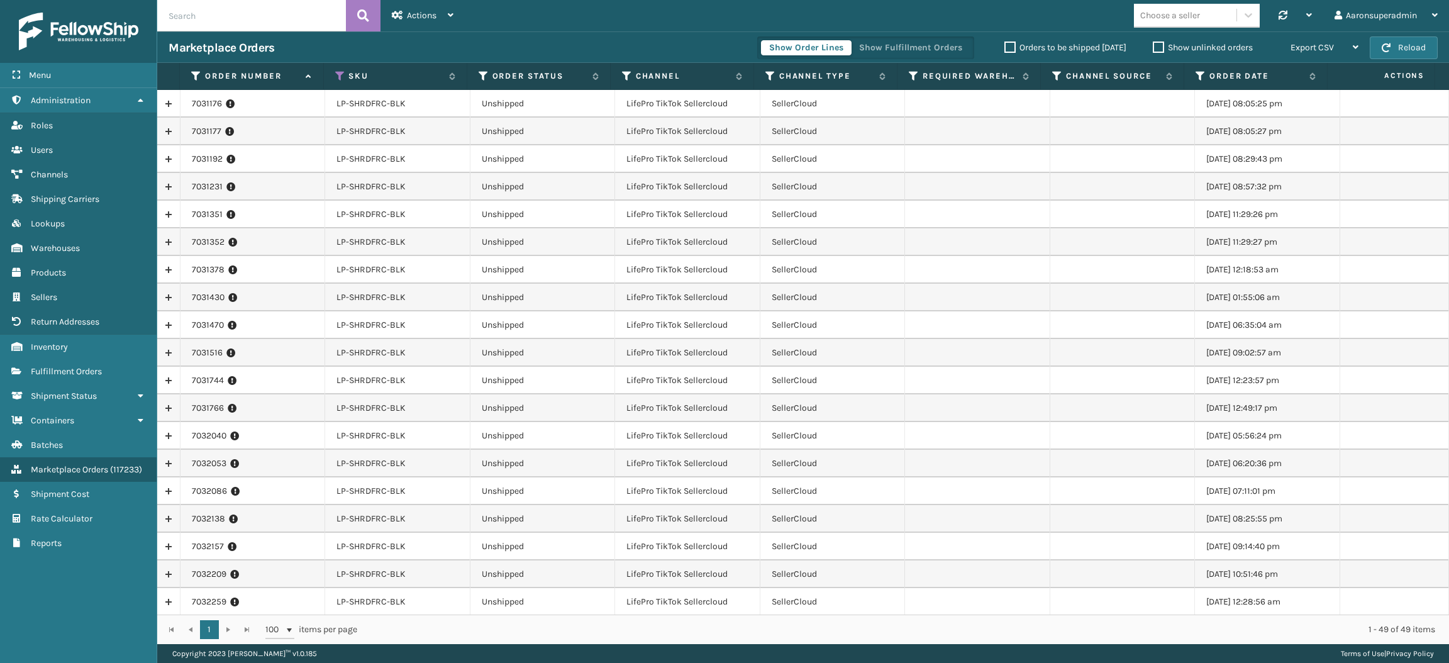
click at [941, 278] on td at bounding box center [977, 270] width 145 height 28
drag, startPoint x: 414, startPoint y: 107, endPoint x: 322, endPoint y: 108, distance: 91.9
click at [322, 108] on tr "7031176 LP-SHRDFRC-BLK Unshipped LifePro TikTok Sellercloud SellerCloud [DATE] …" at bounding box center [803, 104] width 1292 height 28
copy tr "LP-SHRDFRC-BLK"
